Goal: Task Accomplishment & Management: Use online tool/utility

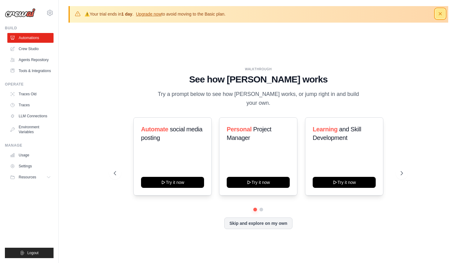
click at [441, 14] on icon "button" at bounding box center [440, 13] width 3 height 3
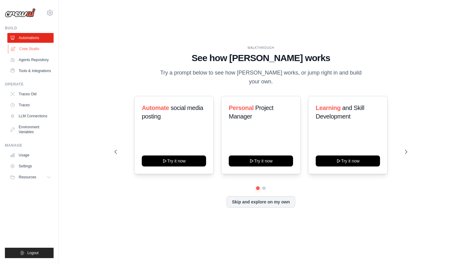
click at [30, 46] on link "Crew Studio" at bounding box center [31, 49] width 46 height 10
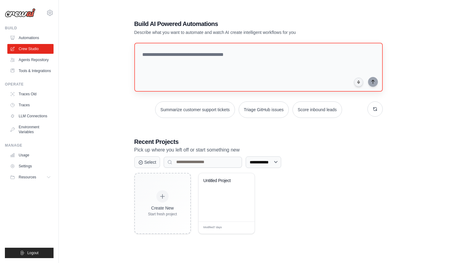
scroll to position [33, 0]
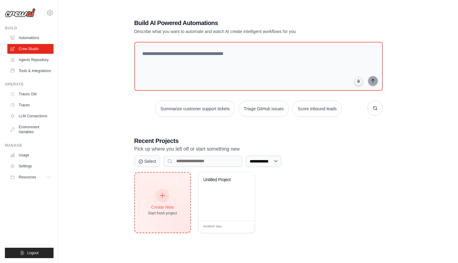
click at [168, 196] on div at bounding box center [162, 195] width 13 height 13
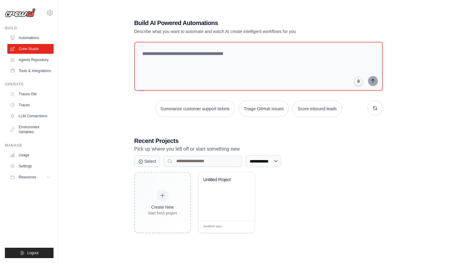
click at [364, 13] on div "**********" at bounding box center [258, 126] width 263 height 234
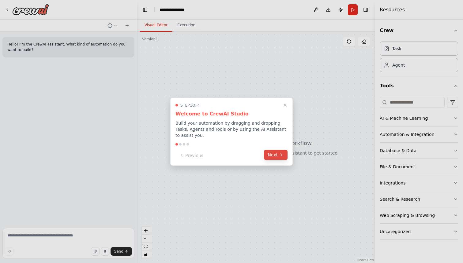
click at [272, 154] on button "Next" at bounding box center [276, 155] width 24 height 10
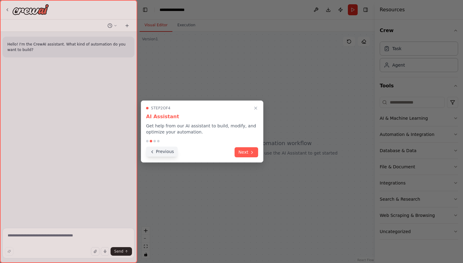
click at [164, 151] on button "Previous" at bounding box center [162, 152] width 32 height 10
